Goal: Information Seeking & Learning: Learn about a topic

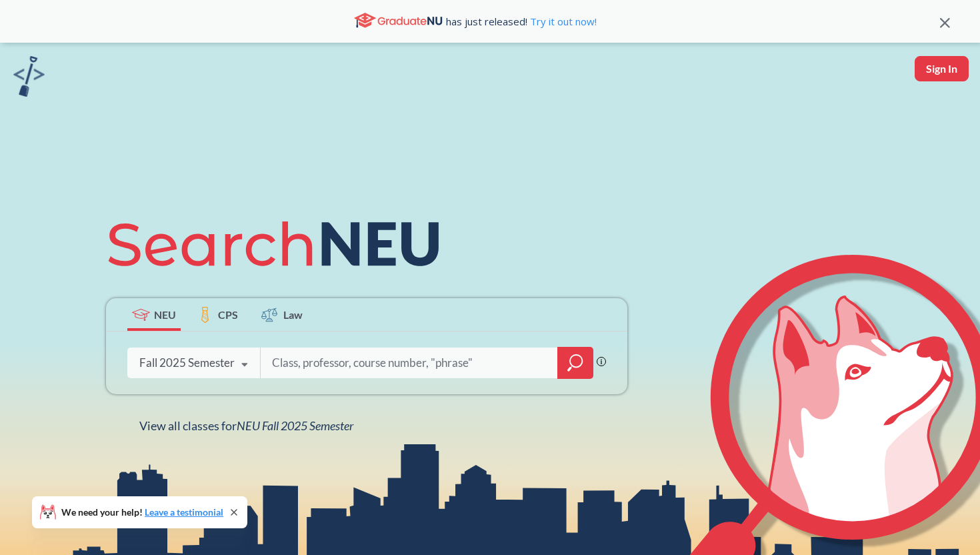
click at [227, 358] on div "Fall 2025 Semester" at bounding box center [186, 362] width 95 height 15
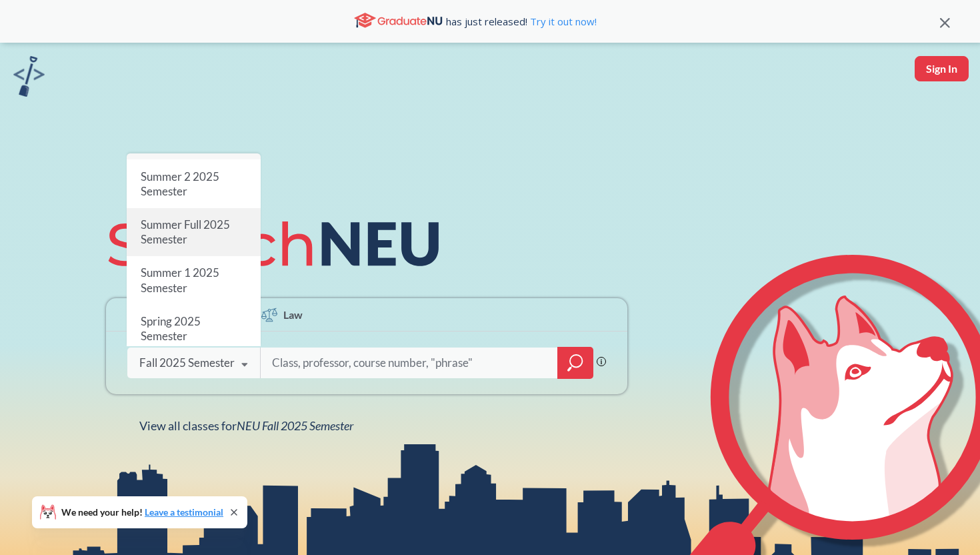
scroll to position [31, 0]
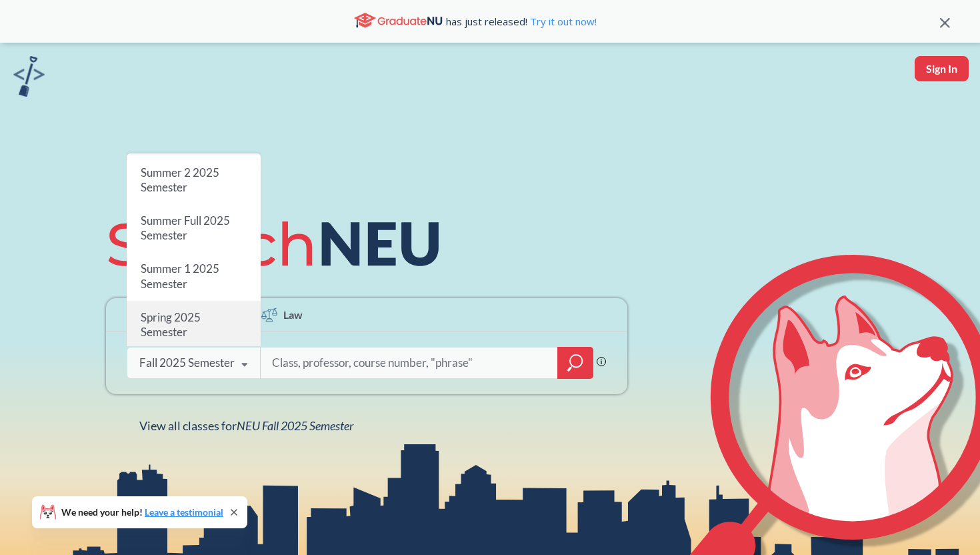
click at [222, 320] on div "Spring 2025 Semester" at bounding box center [194, 325] width 134 height 48
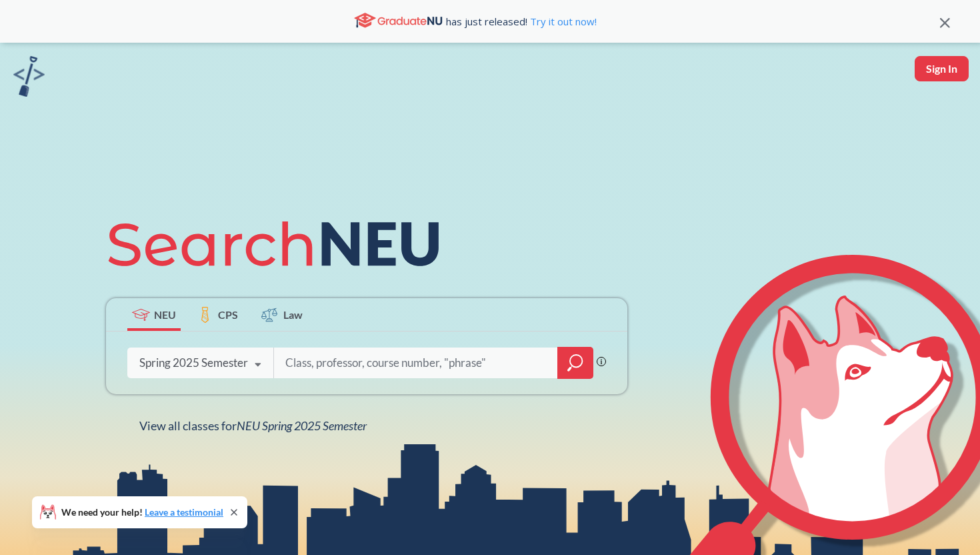
click at [340, 369] on input "search" at bounding box center [416, 363] width 264 height 28
type input "cs 7610"
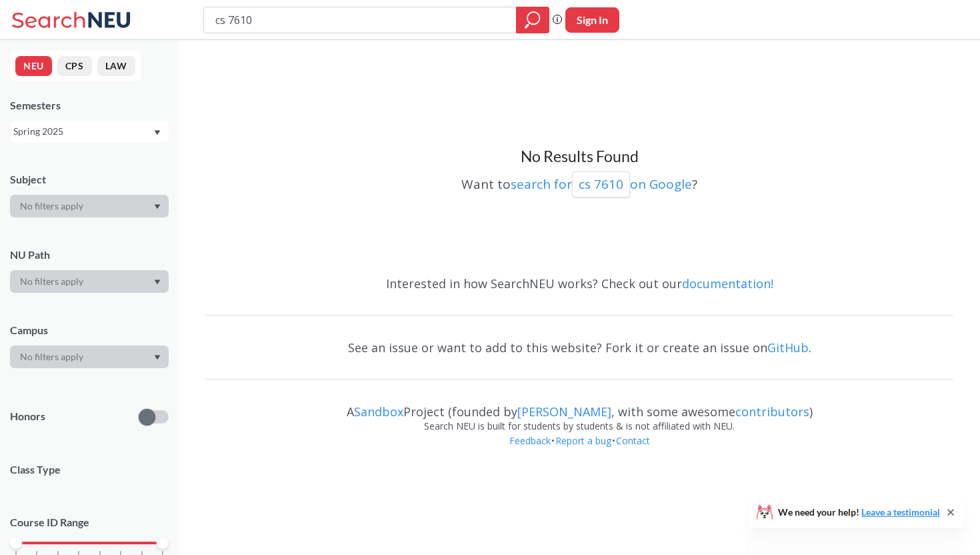
click at [134, 135] on div "Spring 2025" at bounding box center [82, 131] width 139 height 15
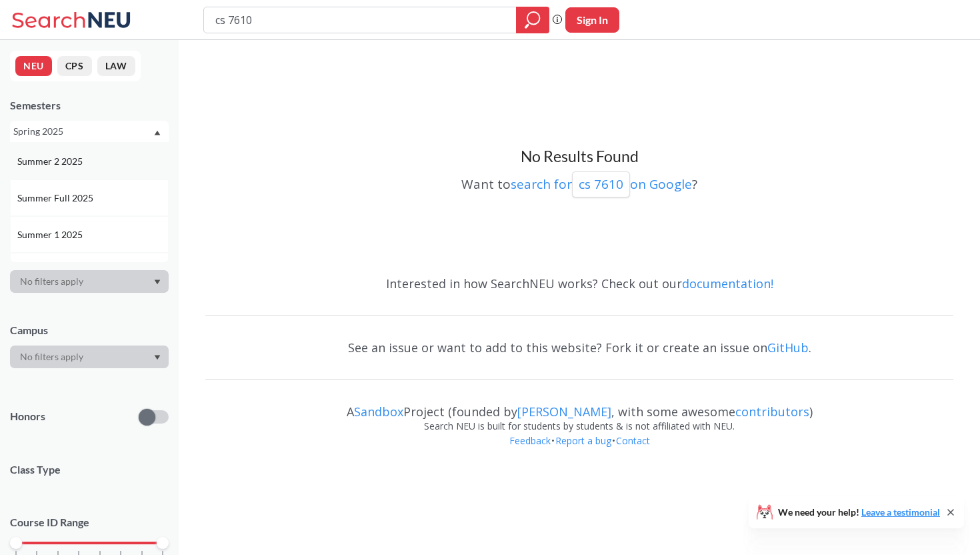
scroll to position [43, 0]
click at [127, 197] on div "Summer Full 2025" at bounding box center [92, 190] width 151 height 15
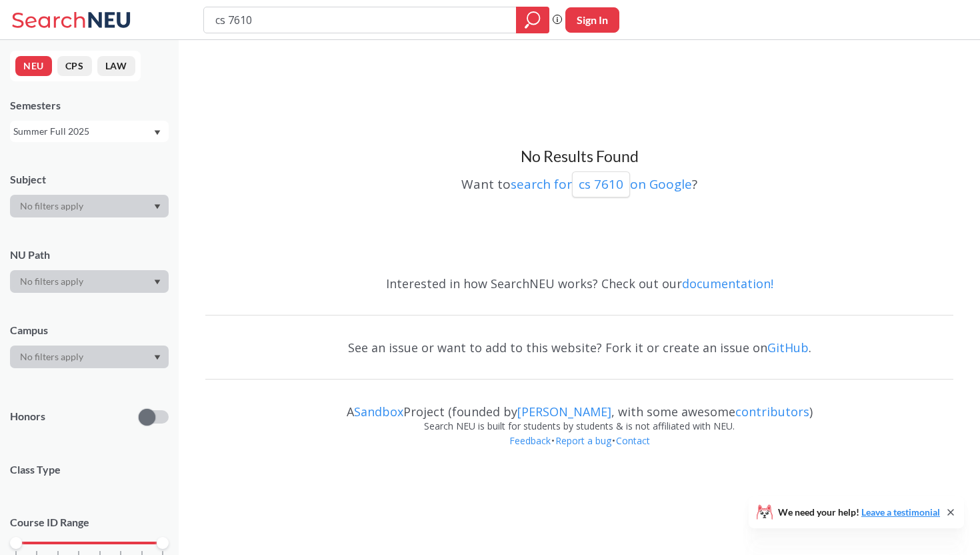
click at [131, 126] on div "Summer Full 2025" at bounding box center [82, 131] width 139 height 15
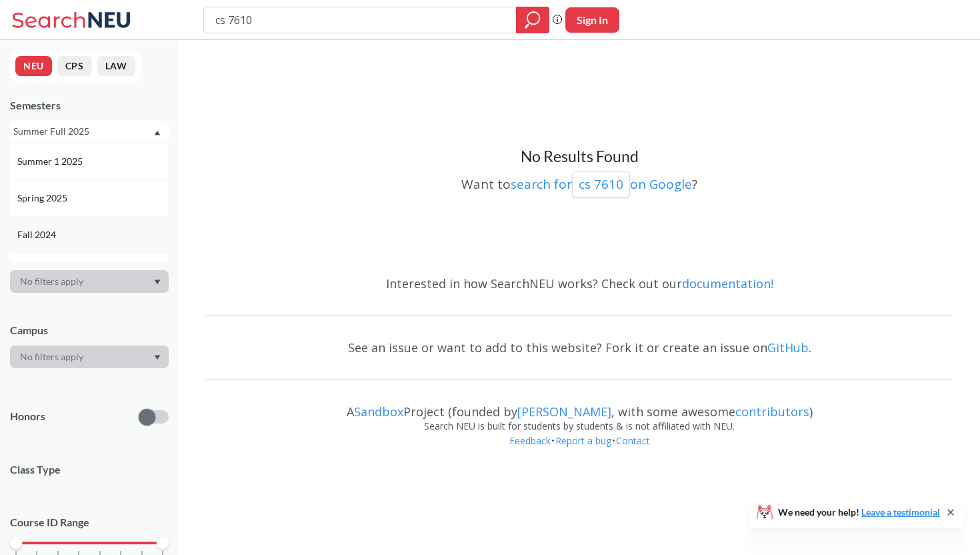
click at [128, 223] on div "Fall 2024" at bounding box center [89, 234] width 159 height 37
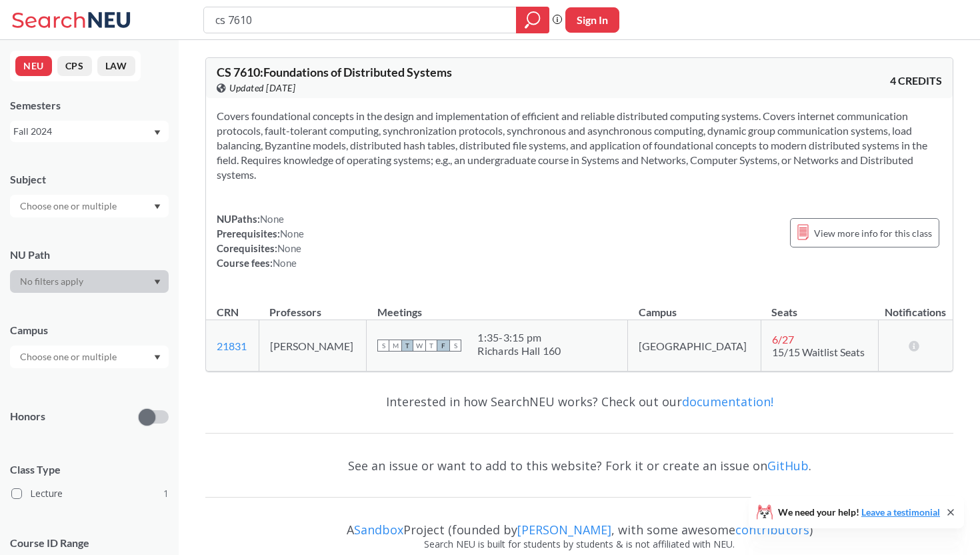
click at [111, 129] on div "Fall 2024" at bounding box center [82, 131] width 139 height 15
click at [115, 168] on div "Fall 2025" at bounding box center [89, 160] width 159 height 37
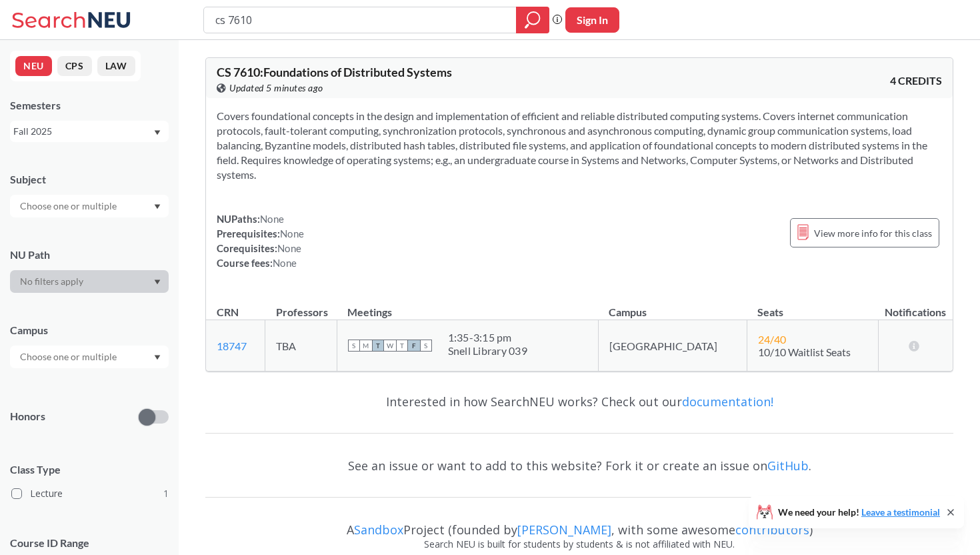
click at [143, 135] on div "Fall 2025" at bounding box center [82, 131] width 139 height 15
click at [136, 185] on div "Spring 2024" at bounding box center [92, 180] width 151 height 15
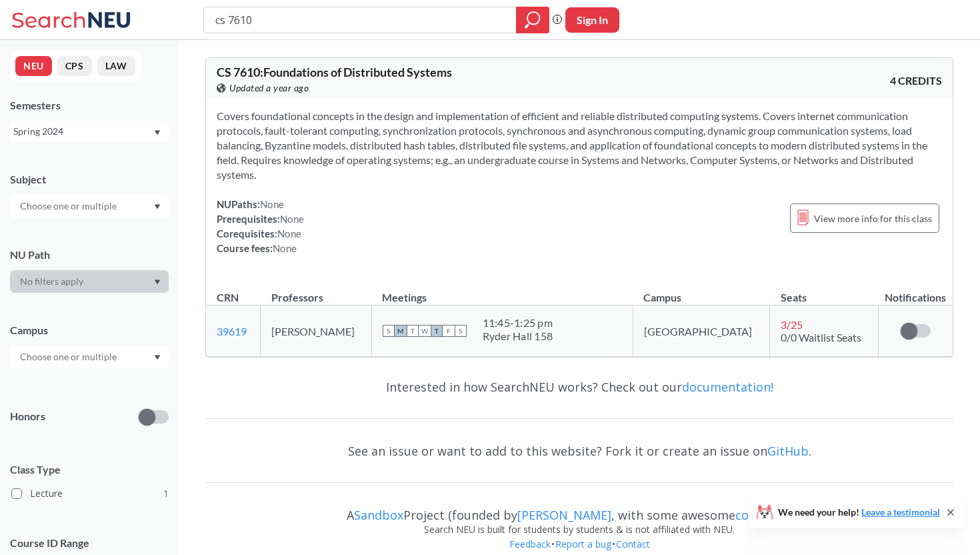
click at [119, 130] on div "Spring 2024" at bounding box center [82, 131] width 139 height 15
click at [118, 245] on div "Fall 2023" at bounding box center [92, 251] width 151 height 15
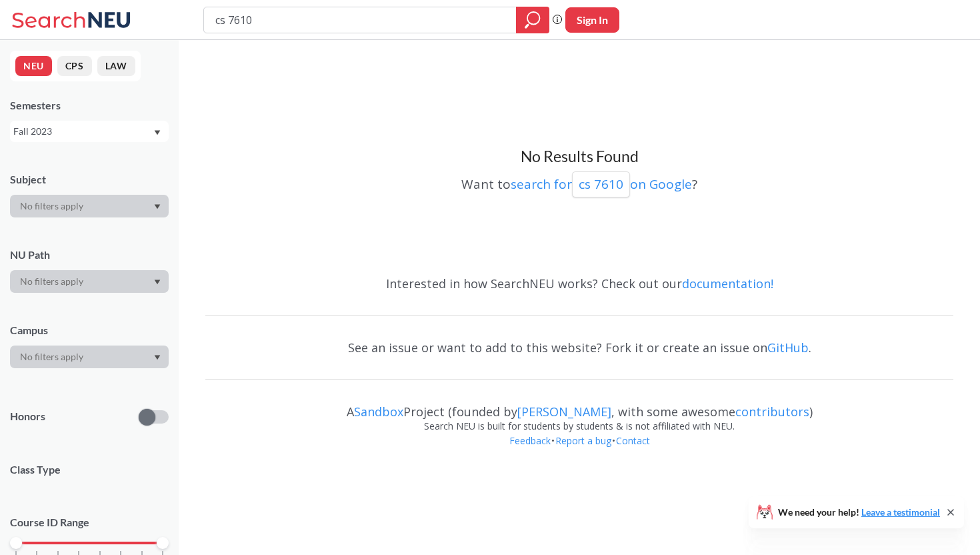
click at [120, 134] on div "Fall 2023" at bounding box center [82, 131] width 139 height 15
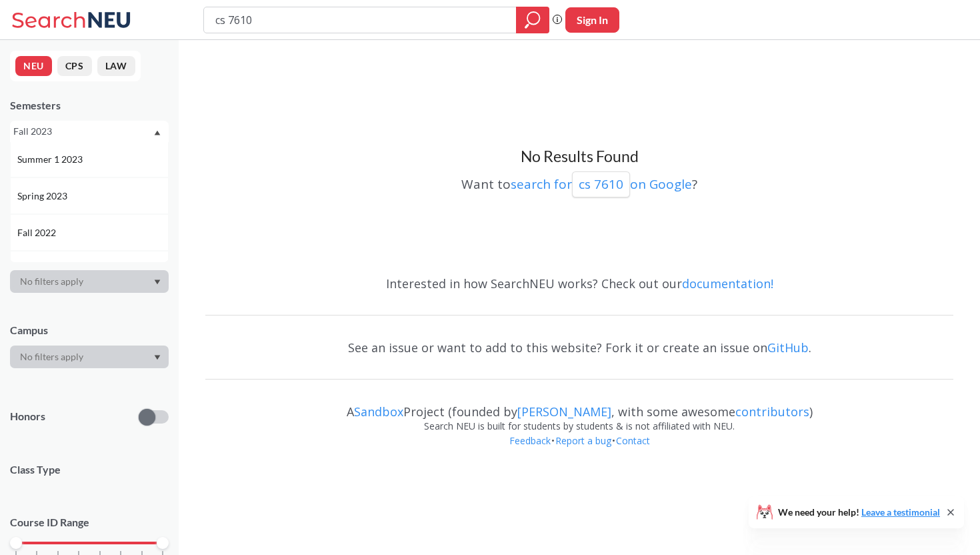
scroll to position [479, 0]
